Goal: Find specific page/section: Find specific page/section

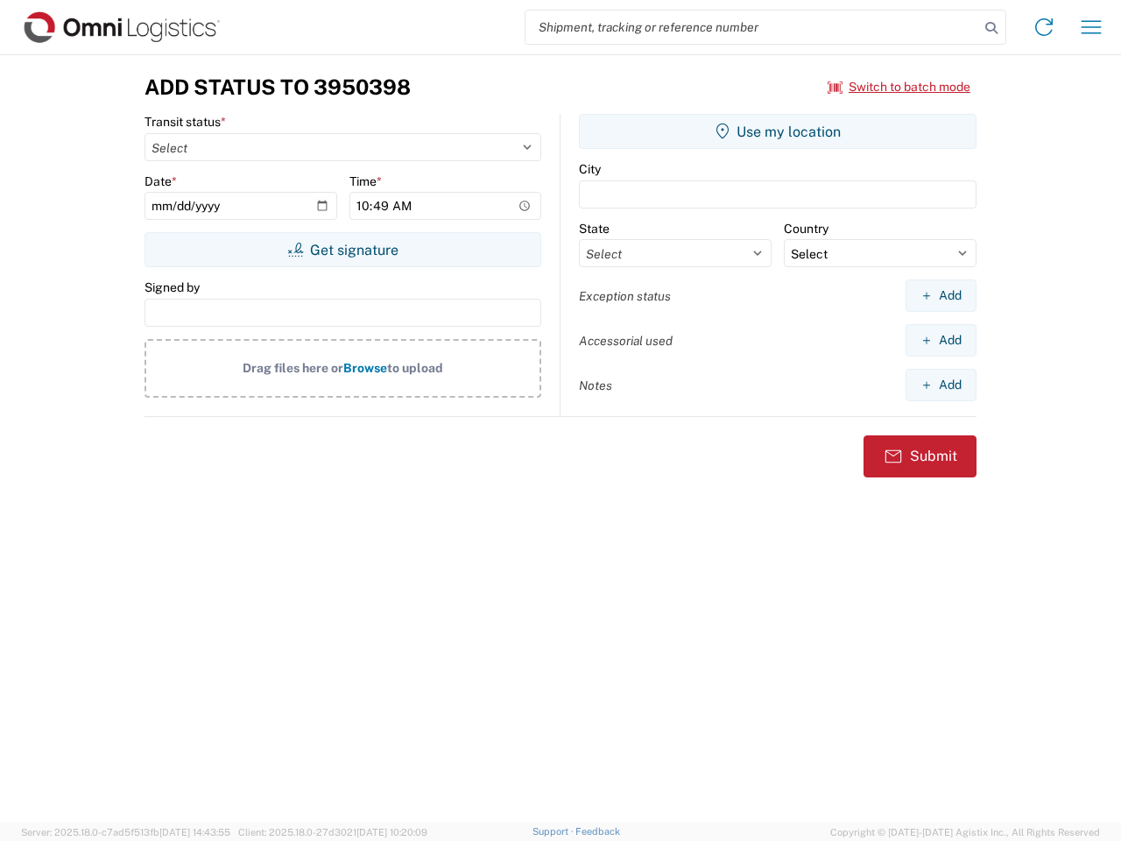
click at [753, 27] on input "search" at bounding box center [753, 27] width 454 height 33
click at [992, 28] on icon at bounding box center [991, 28] width 25 height 25
click at [1044, 27] on icon at bounding box center [1044, 27] width 28 height 28
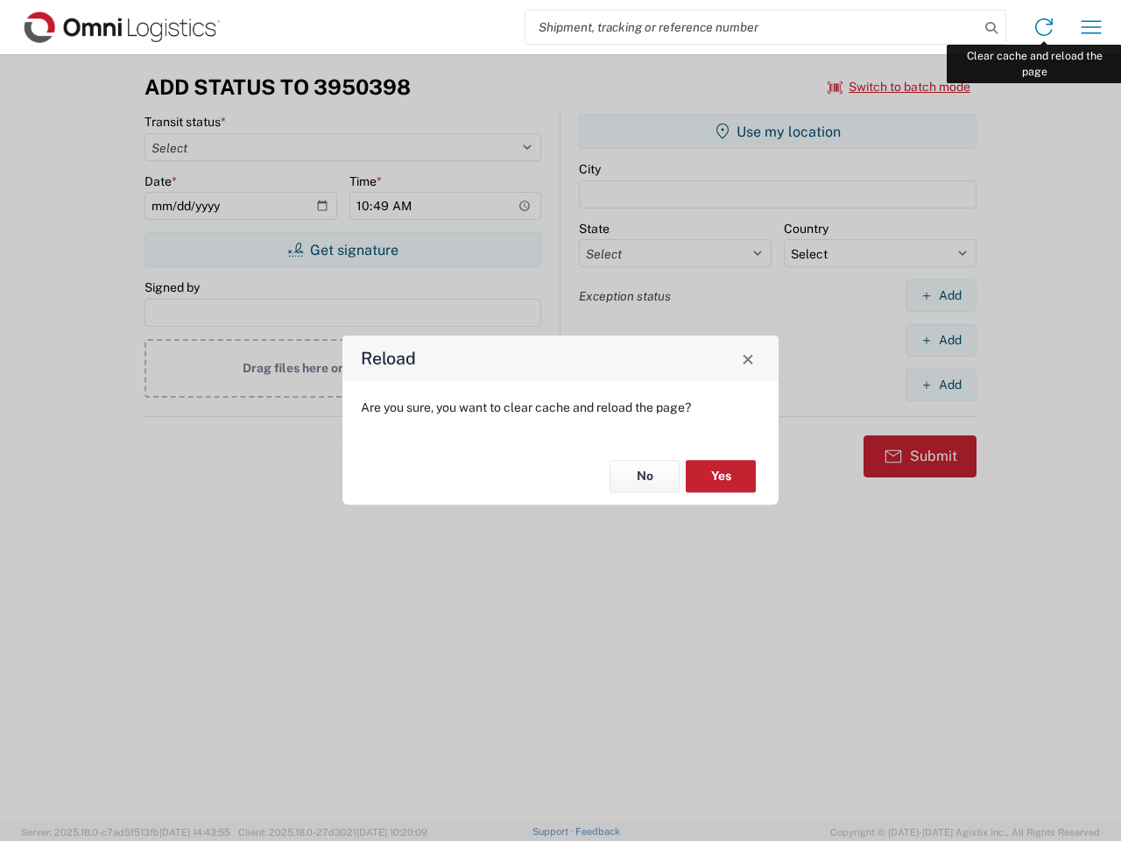
click at [1092, 27] on div "Reload Are you sure, you want to clear cache and reload the page? No Yes" at bounding box center [560, 420] width 1121 height 841
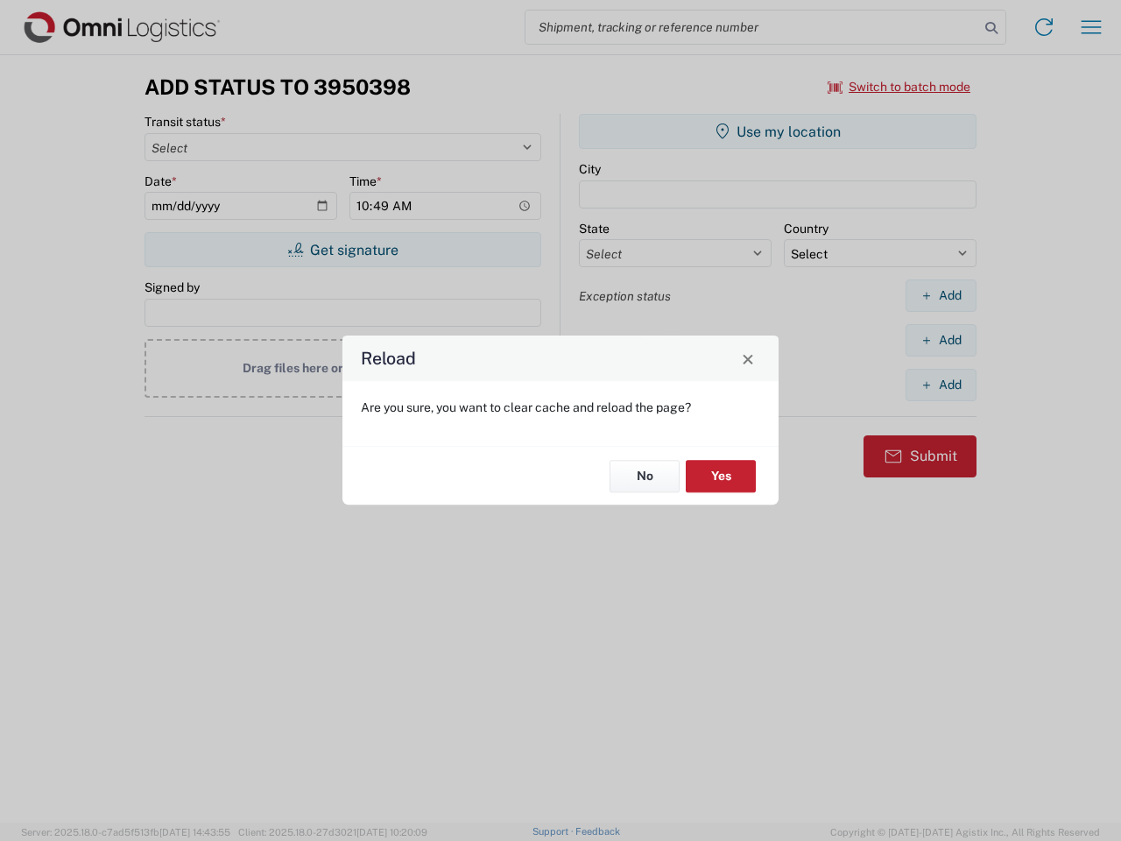
click at [900, 87] on div "Reload Are you sure, you want to clear cache and reload the page? No Yes" at bounding box center [560, 420] width 1121 height 841
click at [343, 250] on div "Reload Are you sure, you want to clear cache and reload the page? No Yes" at bounding box center [560, 420] width 1121 height 841
click at [778, 131] on div "Reload Are you sure, you want to clear cache and reload the page? No Yes" at bounding box center [560, 420] width 1121 height 841
click at [941, 295] on div "Reload Are you sure, you want to clear cache and reload the page? No Yes" at bounding box center [560, 420] width 1121 height 841
click at [941, 340] on div "Reload Are you sure, you want to clear cache and reload the page? No Yes" at bounding box center [560, 420] width 1121 height 841
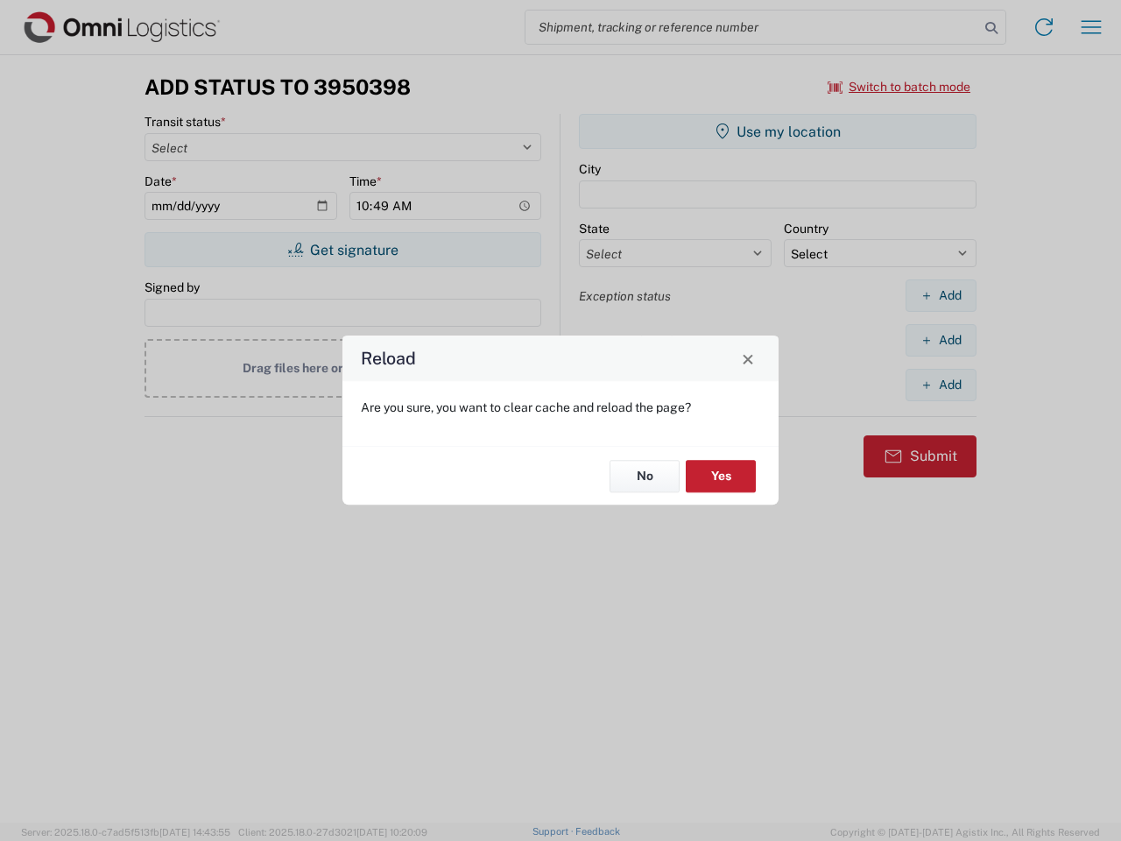
click at [941, 385] on div "Reload Are you sure, you want to clear cache and reload the page? No Yes" at bounding box center [560, 420] width 1121 height 841
